Goal: Entertainment & Leisure: Browse casually

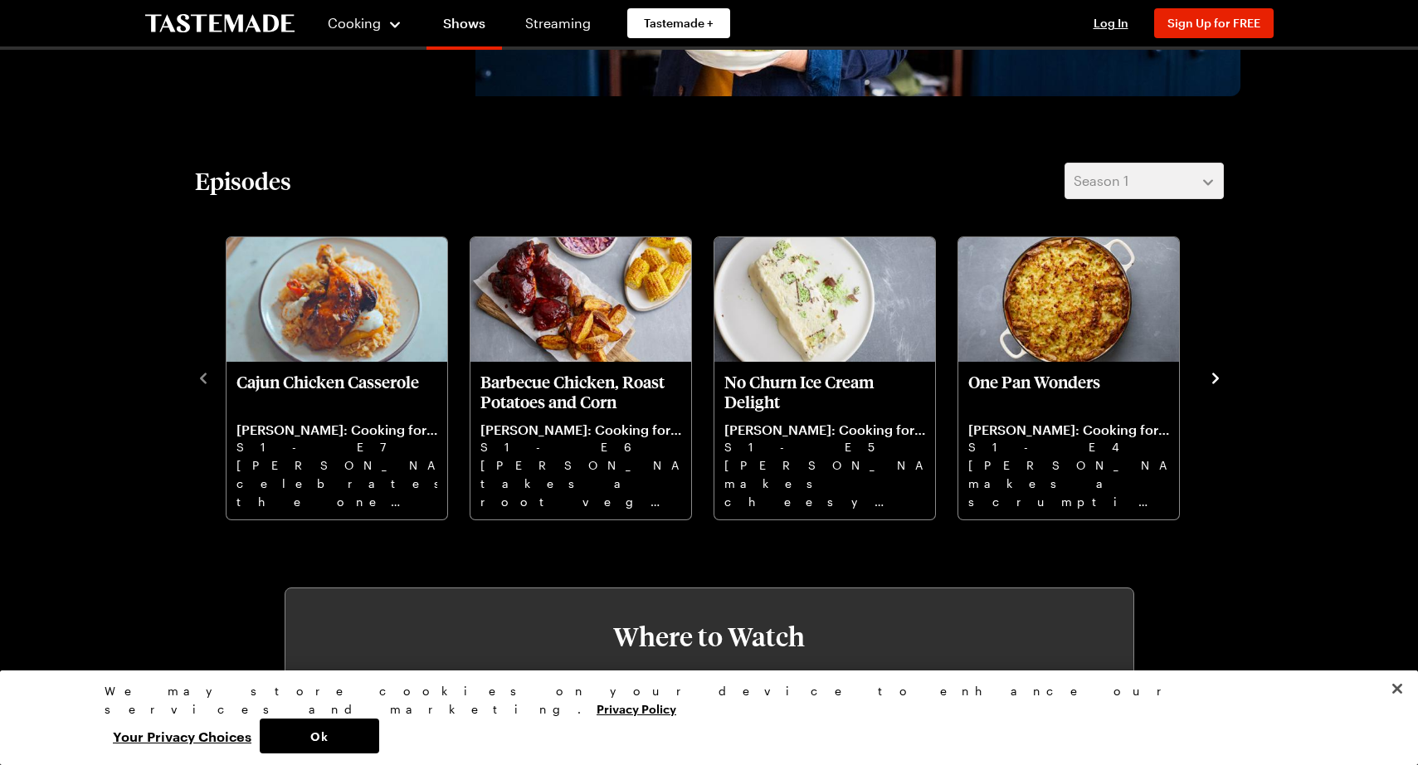
scroll to position [415, 0]
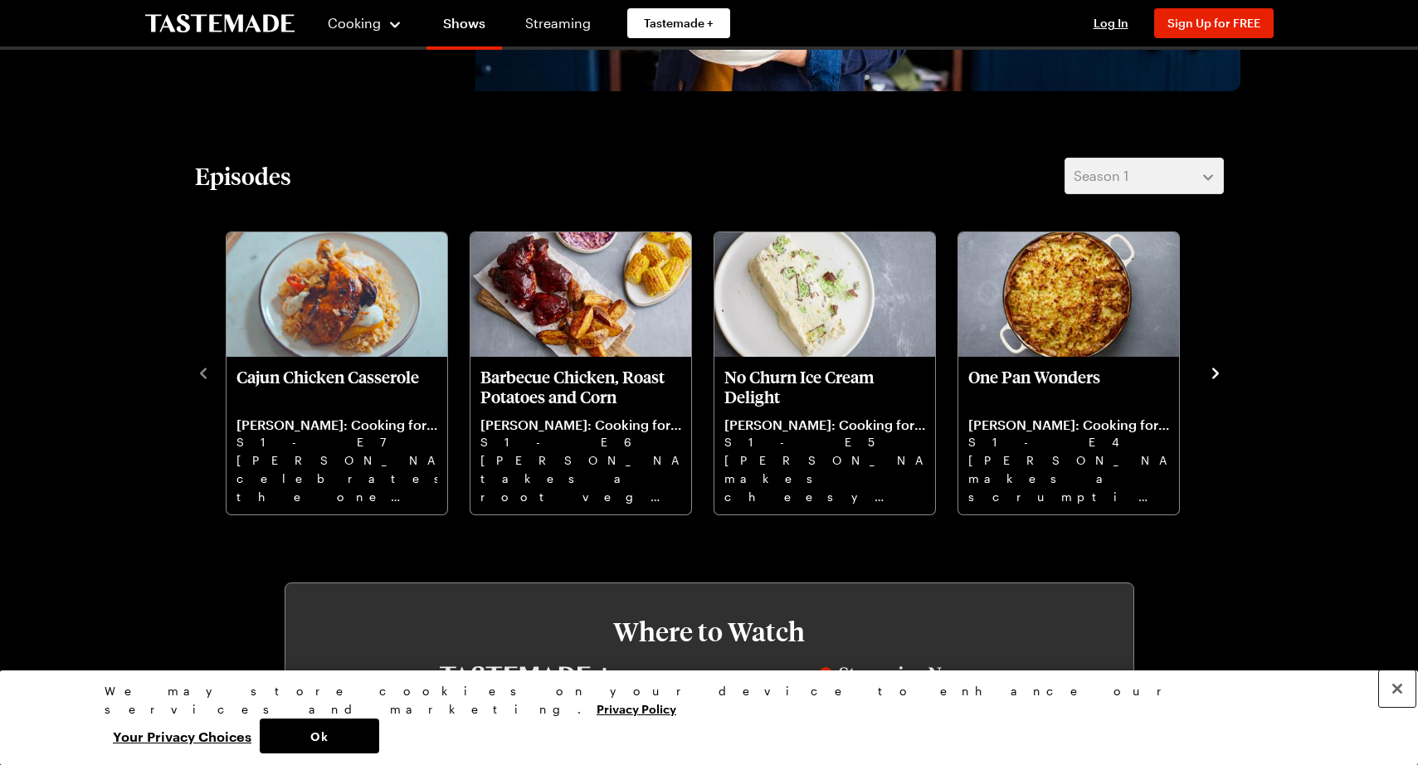
click at [1393, 707] on button "Close" at bounding box center [1397, 688] width 37 height 37
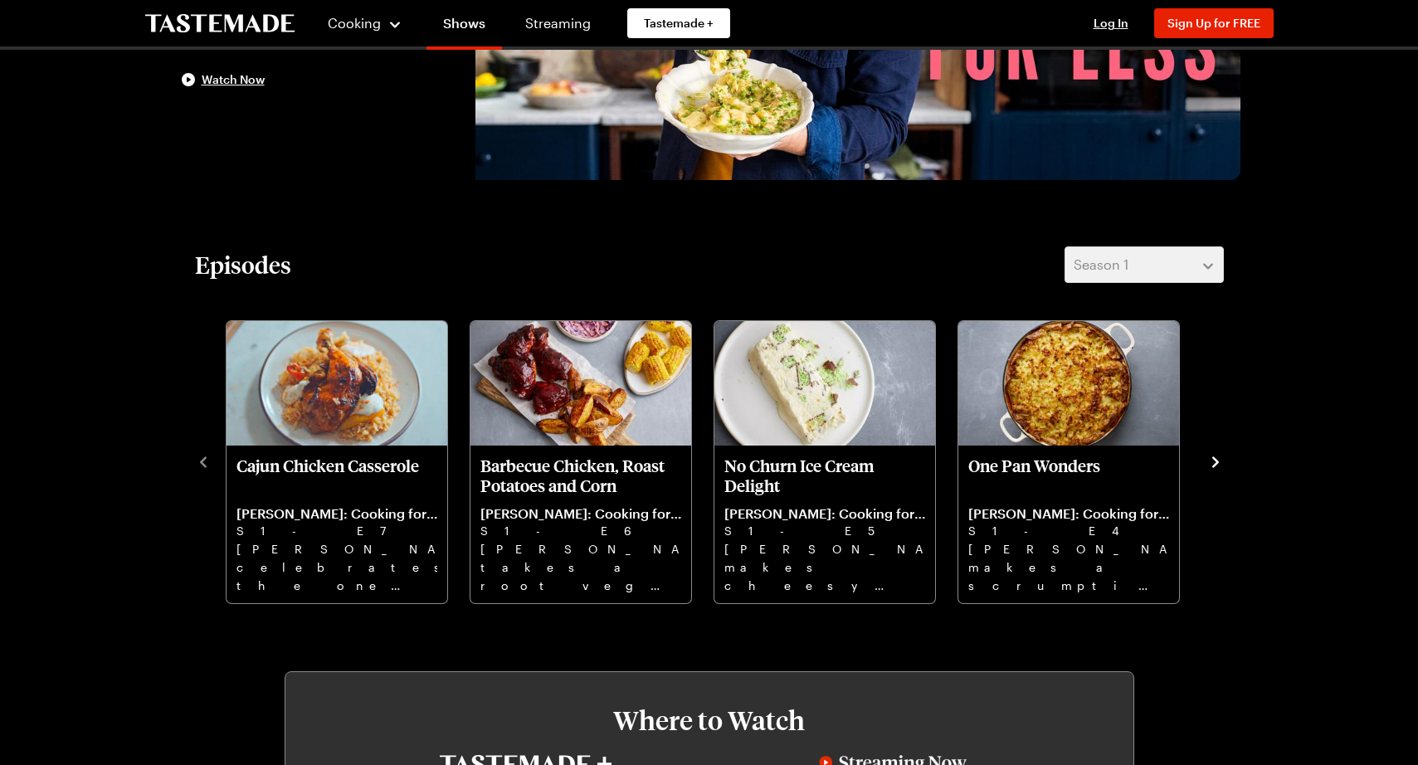
scroll to position [332, 0]
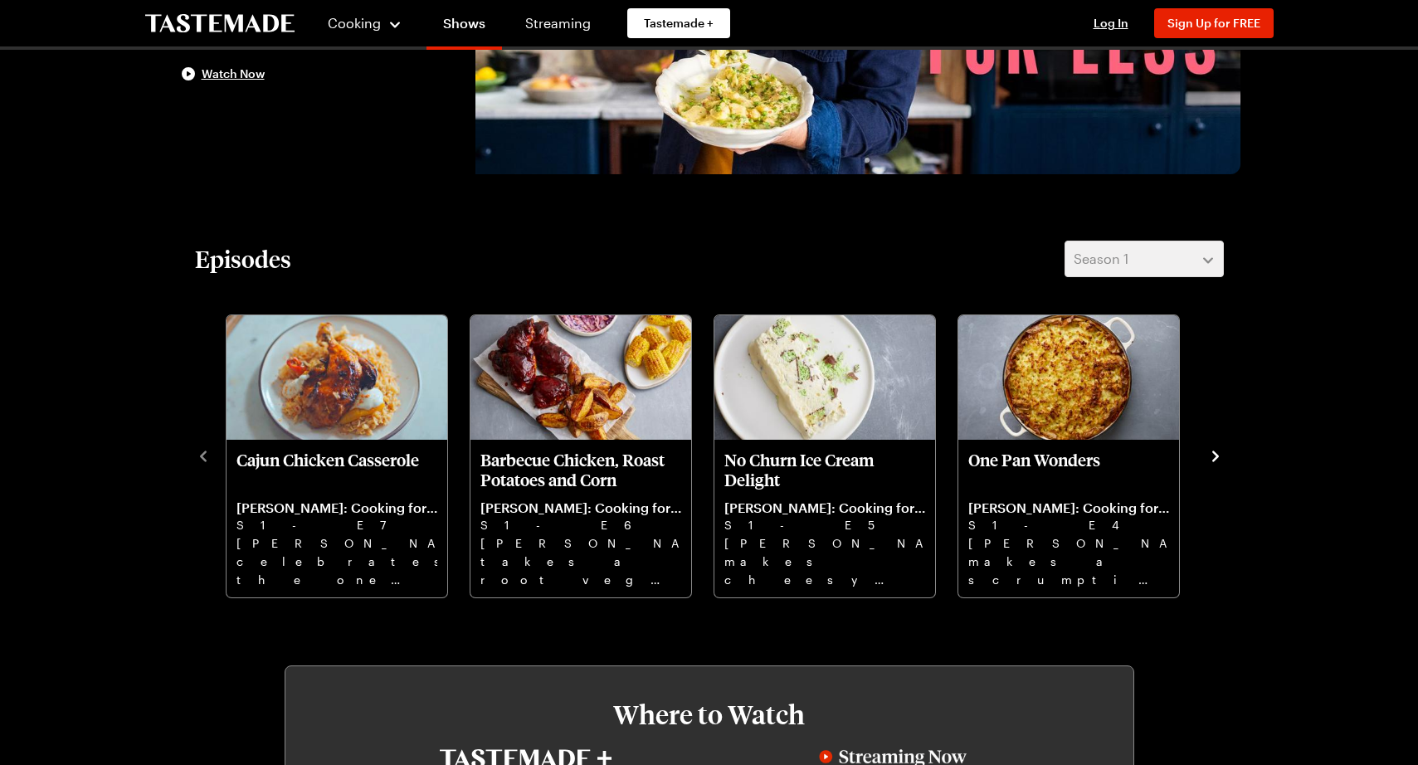
click at [1215, 455] on icon "navigate to next item" at bounding box center [1215, 455] width 7 height 11
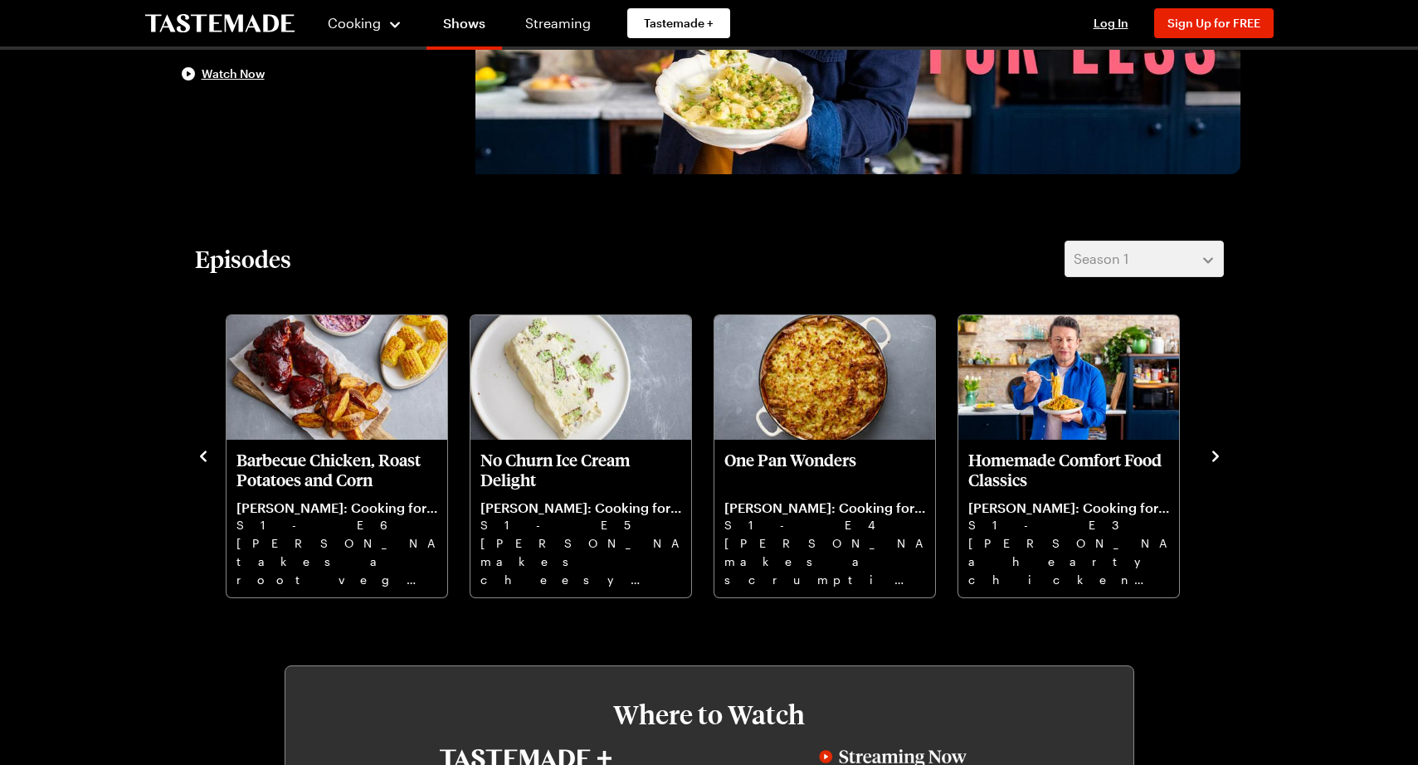
click at [1215, 455] on icon "navigate to next item" at bounding box center [1215, 455] width 7 height 11
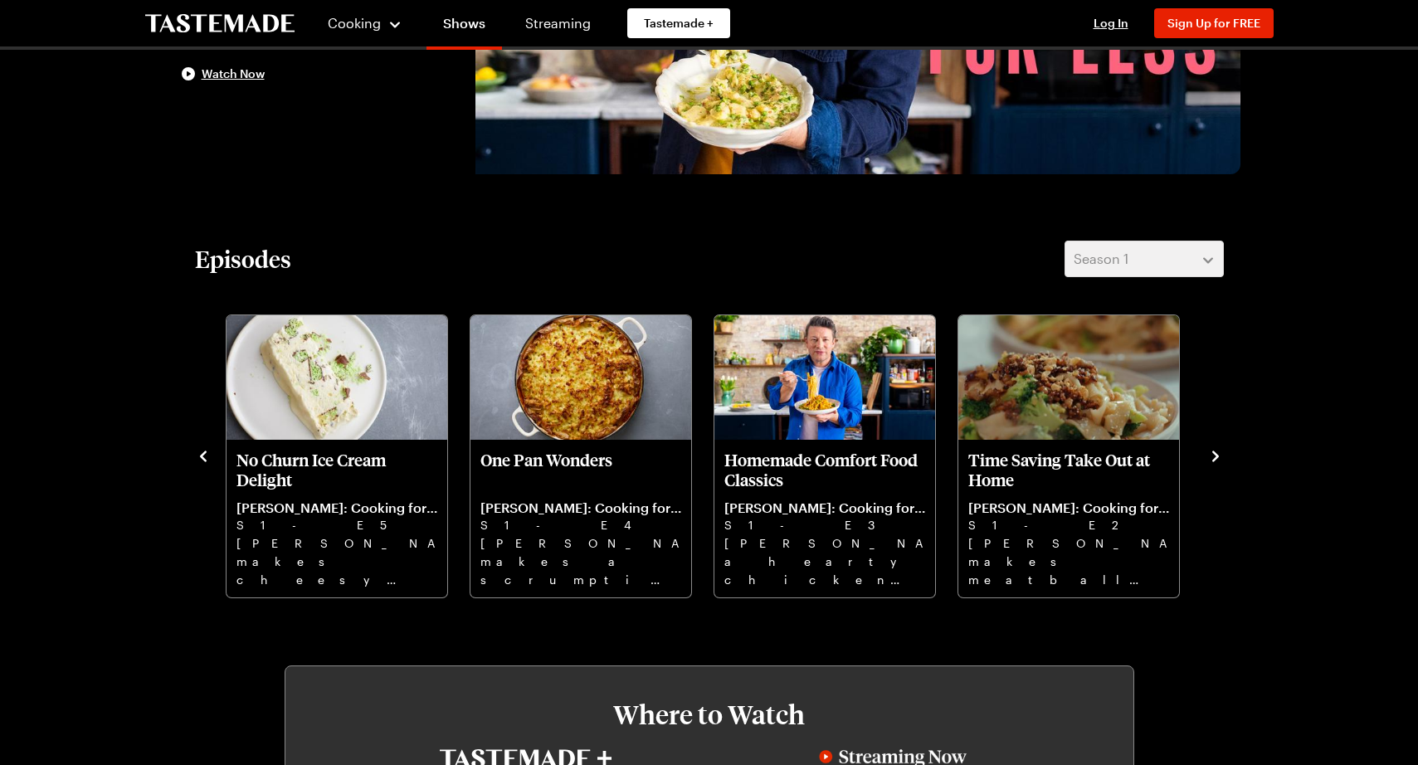
click at [1216, 455] on icon "navigate to next item" at bounding box center [1215, 455] width 7 height 11
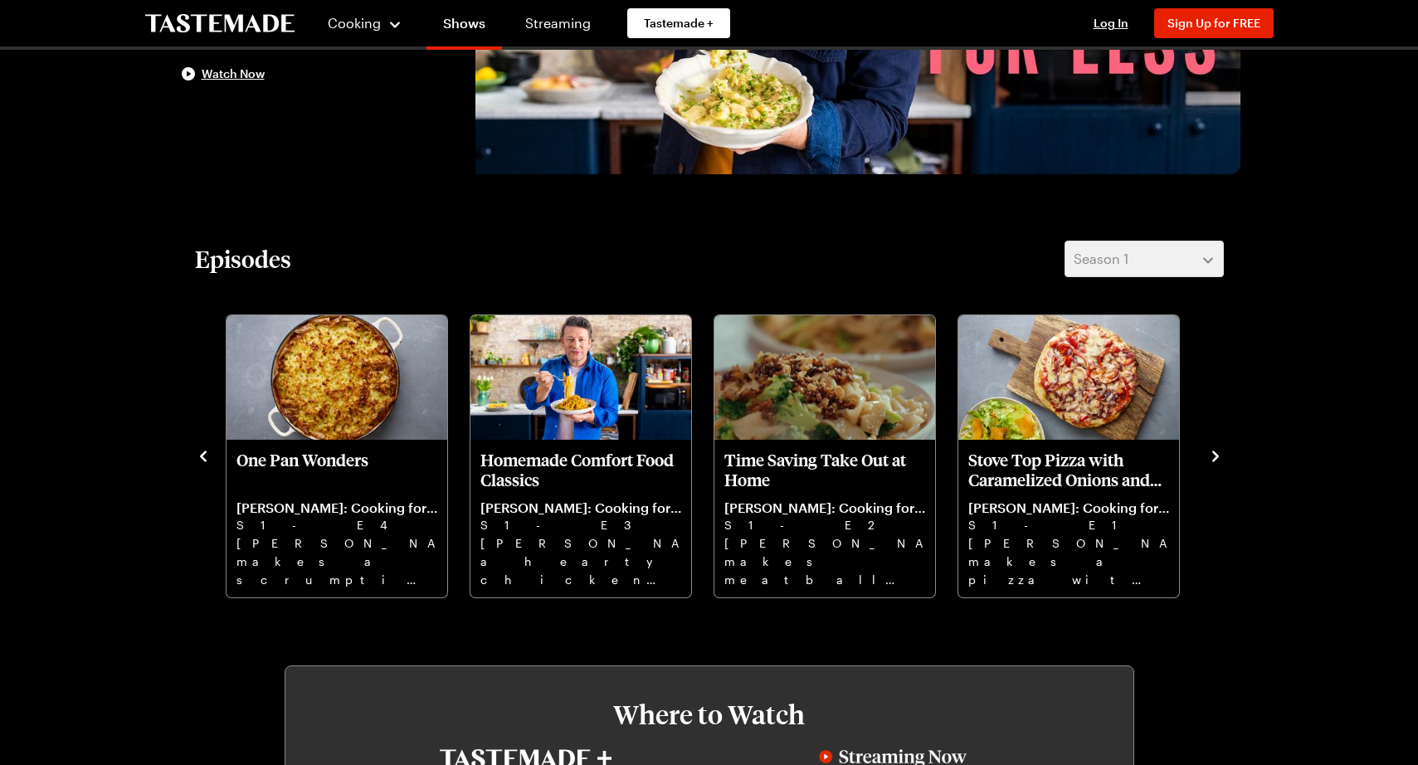
click at [1216, 455] on icon "navigate to next item" at bounding box center [1215, 455] width 7 height 11
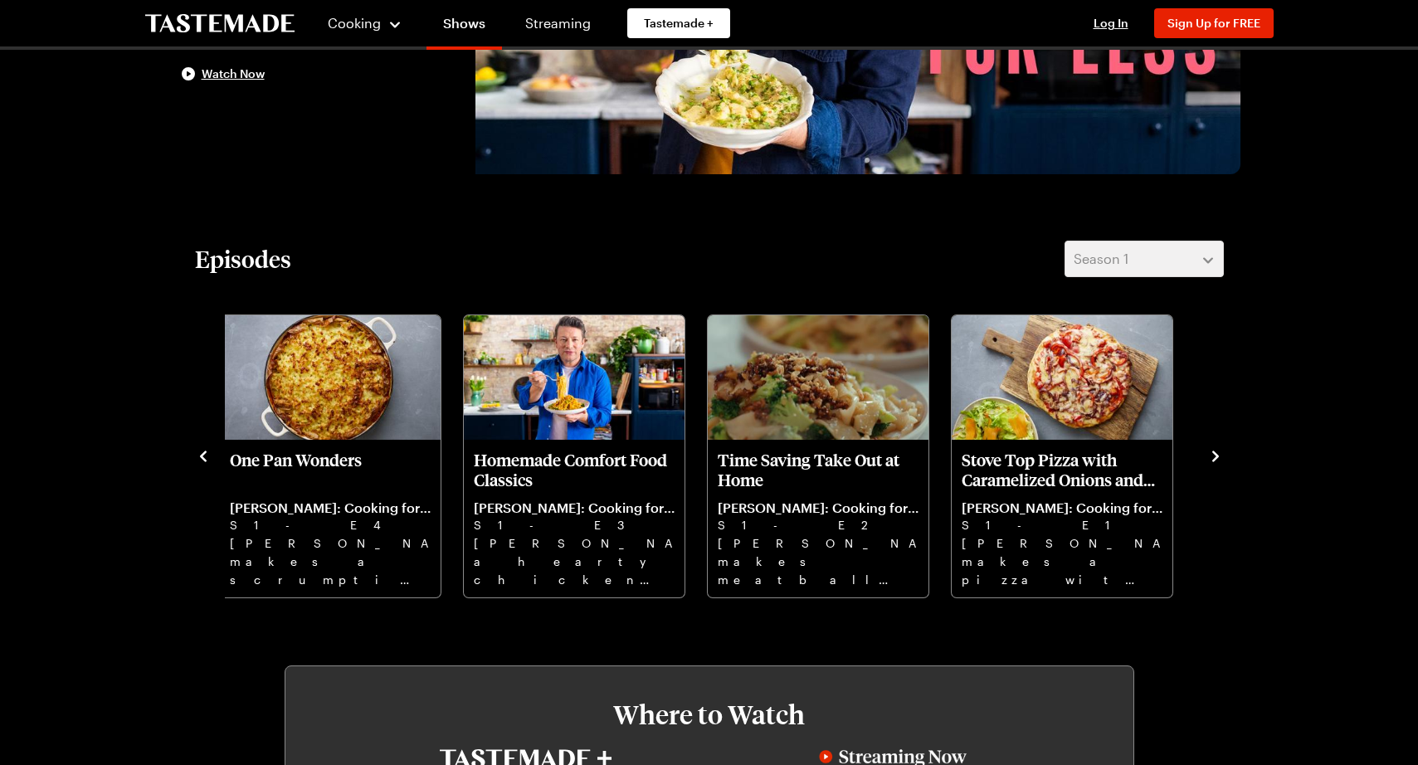
click at [1218, 455] on icon "navigate to next item" at bounding box center [1215, 455] width 7 height 11
click at [204, 456] on icon "navigate to previous item" at bounding box center [203, 456] width 17 height 17
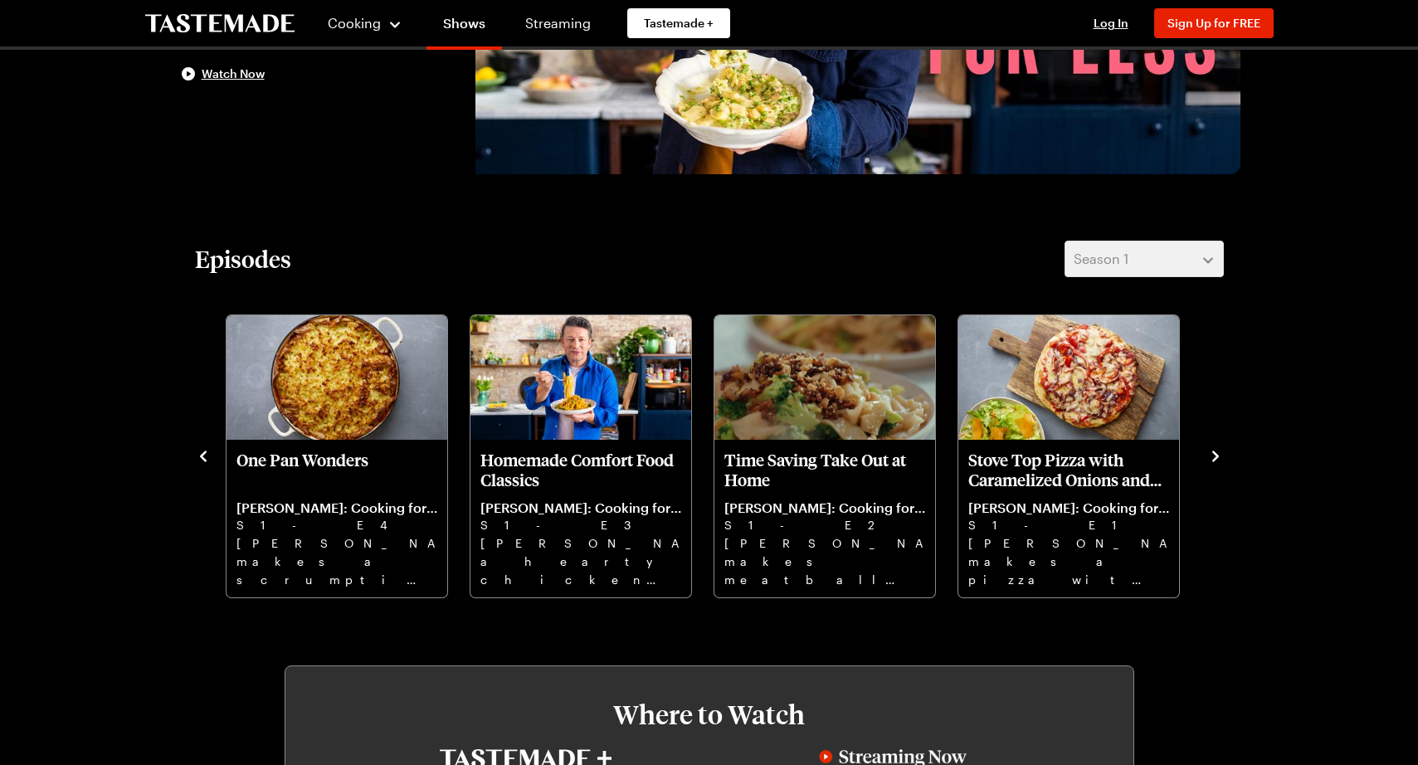
click at [202, 456] on icon "navigate to previous item" at bounding box center [203, 456] width 17 height 17
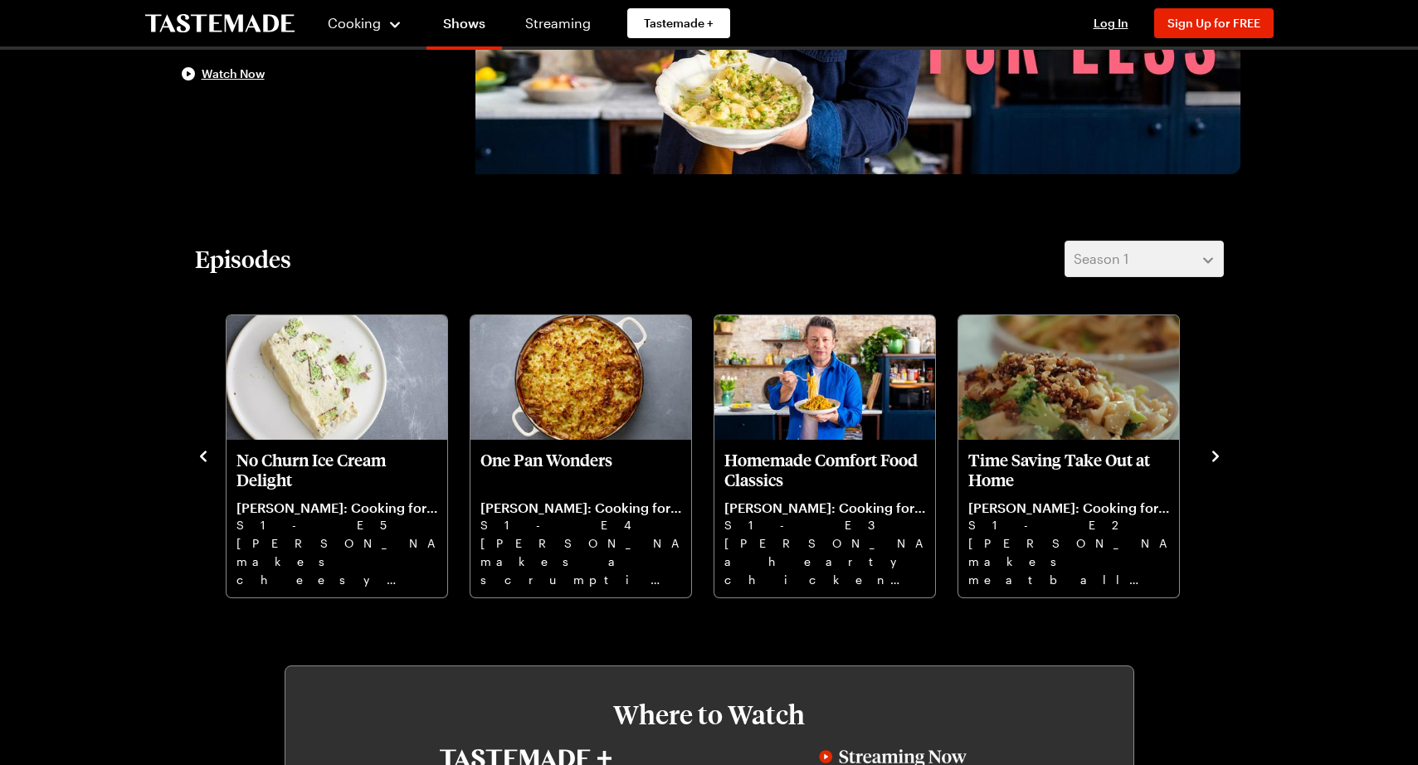
click at [203, 455] on icon "navigate to previous item" at bounding box center [203, 456] width 17 height 17
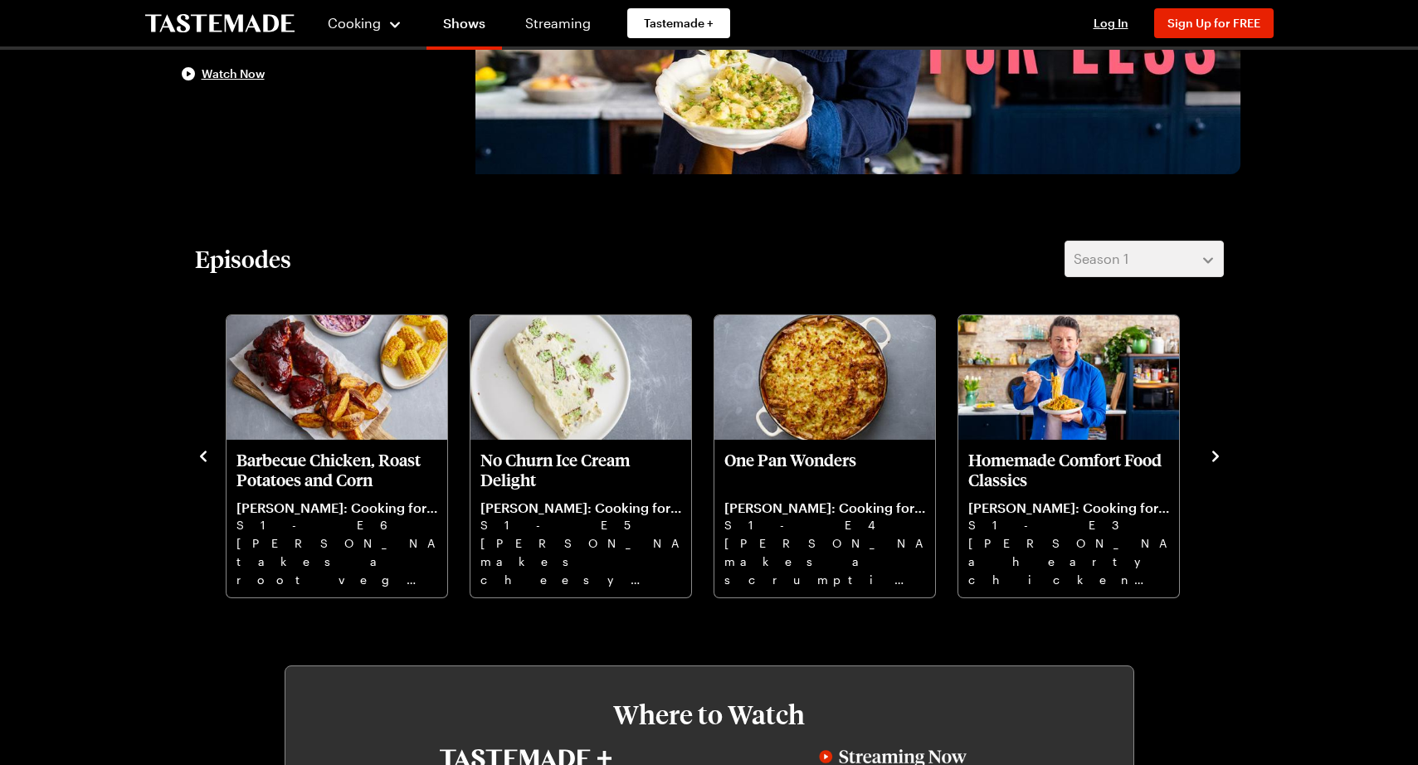
click at [203, 455] on icon "navigate to previous item" at bounding box center [203, 456] width 17 height 17
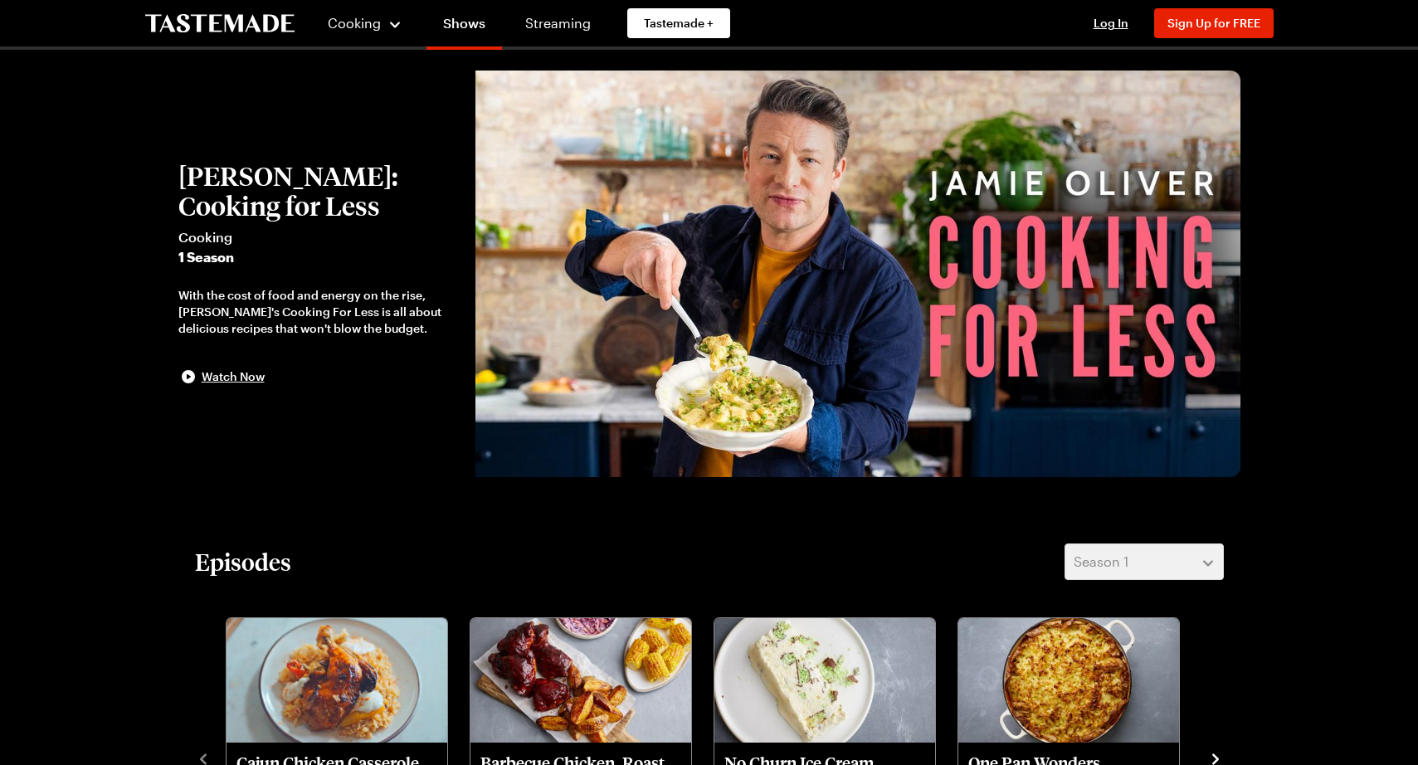
scroll to position [0, 0]
